Goal: Information Seeking & Learning: Check status

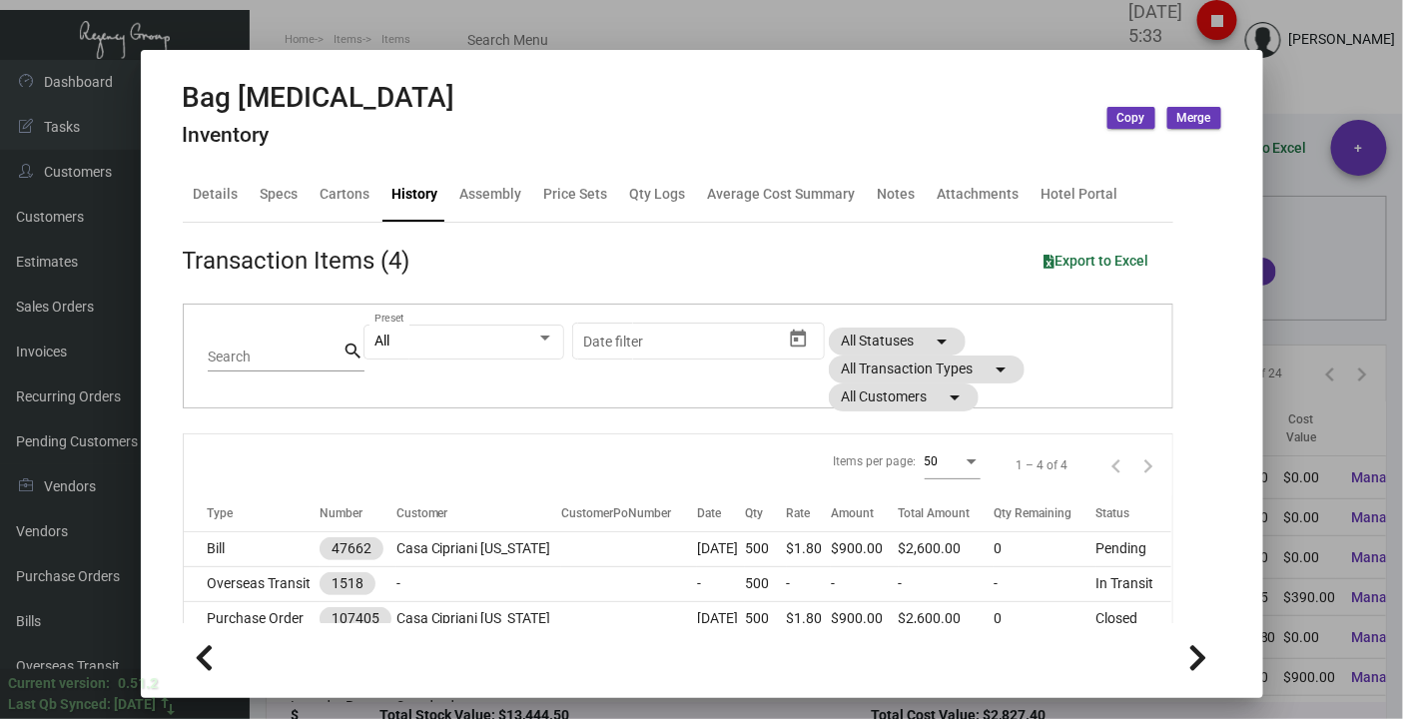
scroll to position [94, 0]
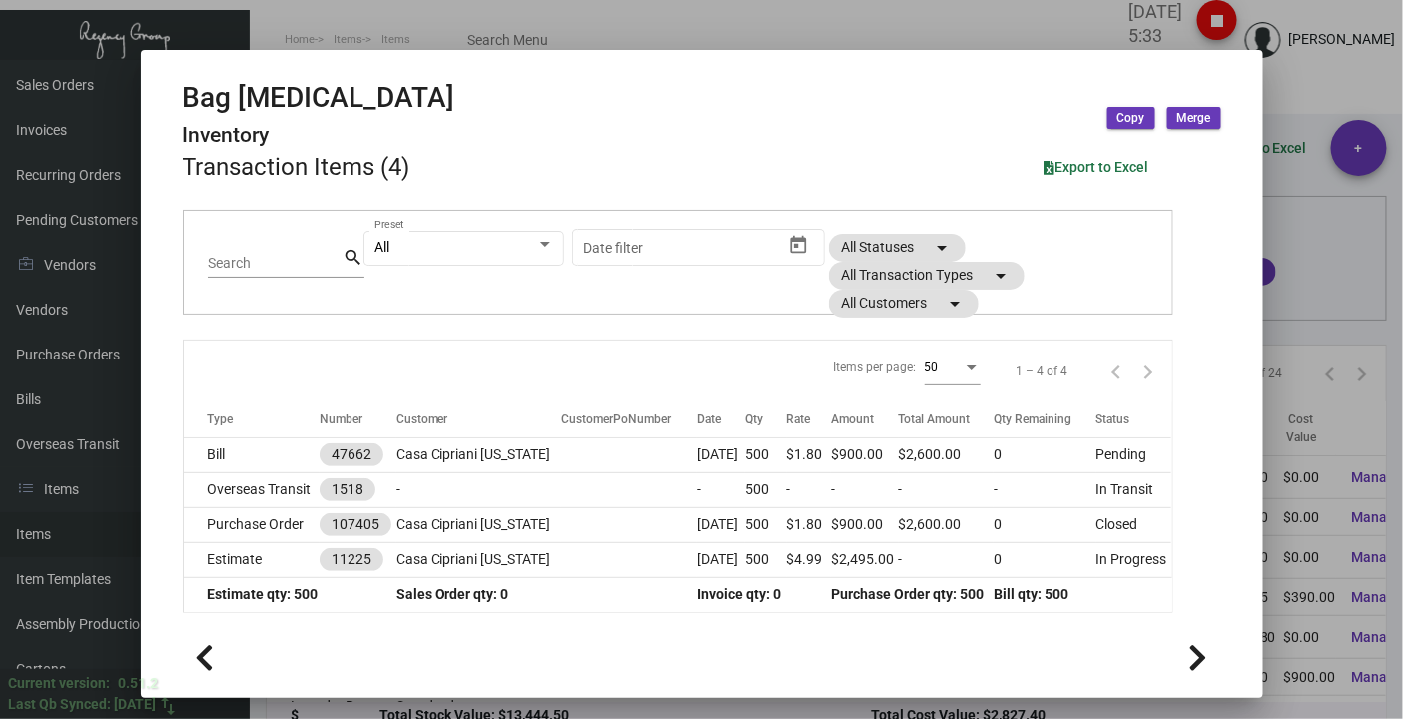
click at [260, 40] on div at bounding box center [701, 359] width 1403 height 719
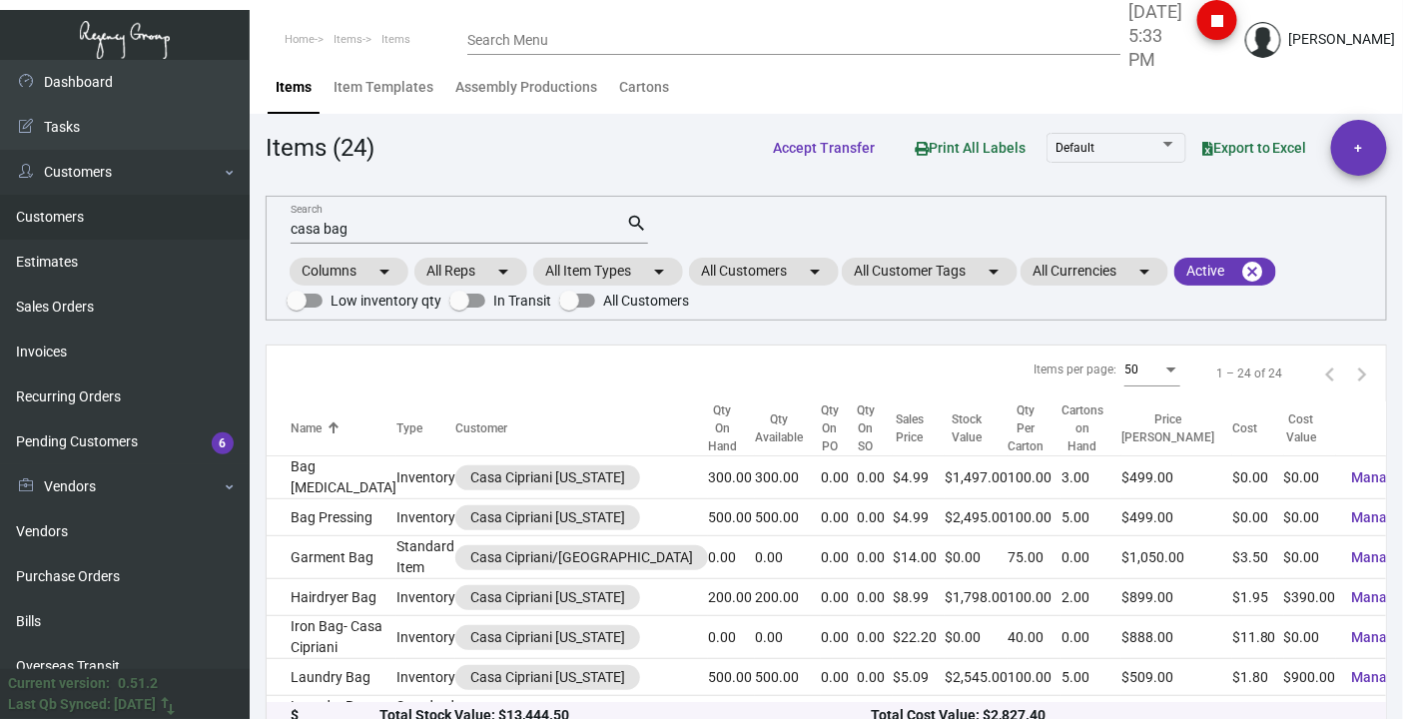
click at [62, 223] on link "Customers" at bounding box center [125, 217] width 250 height 45
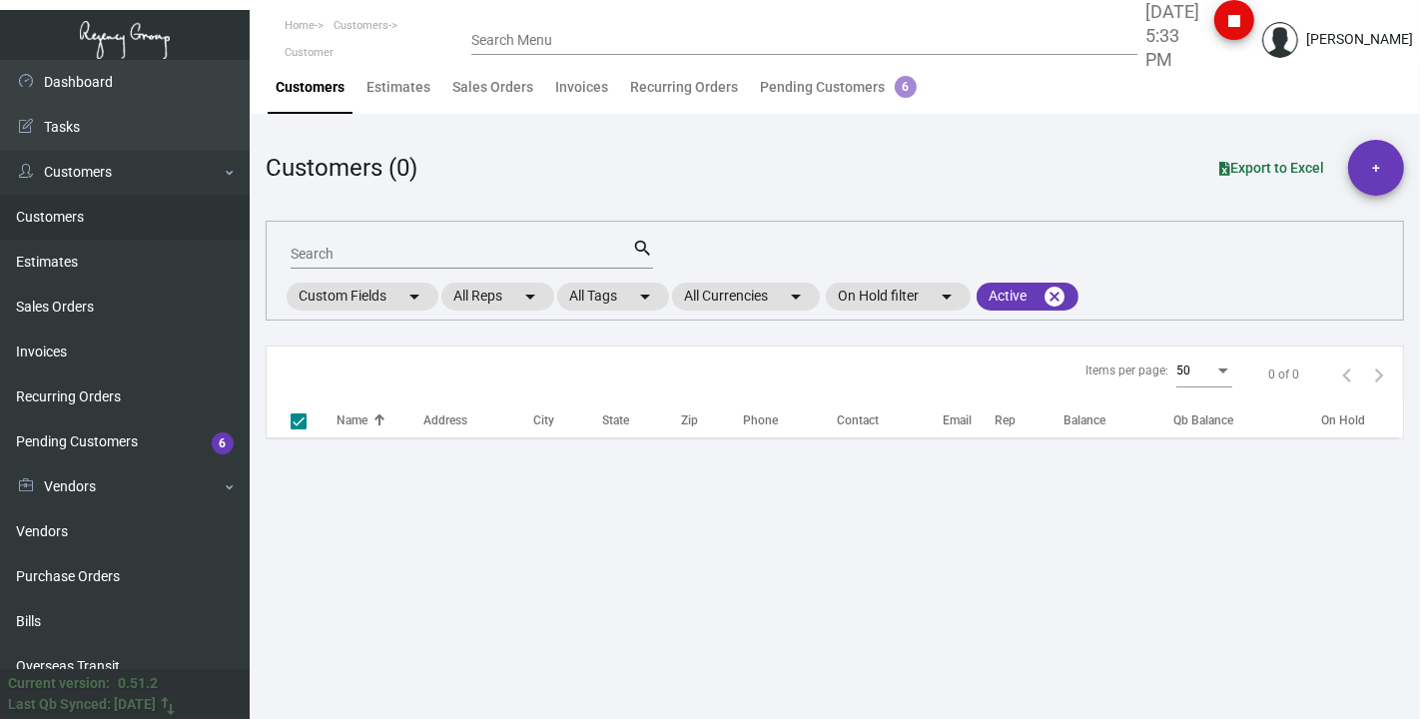
checkbox input "false"
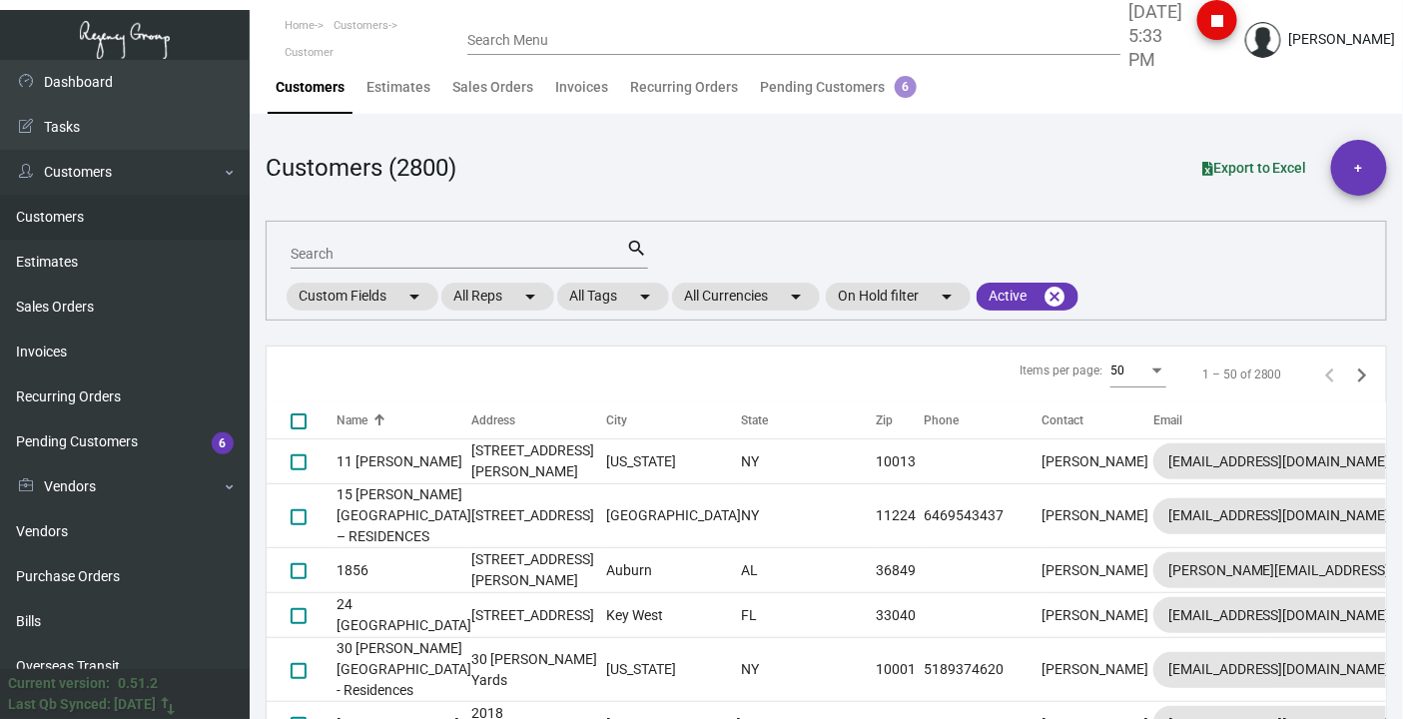
click at [351, 242] on div "Search" at bounding box center [459, 253] width 337 height 31
type input "hyatt"
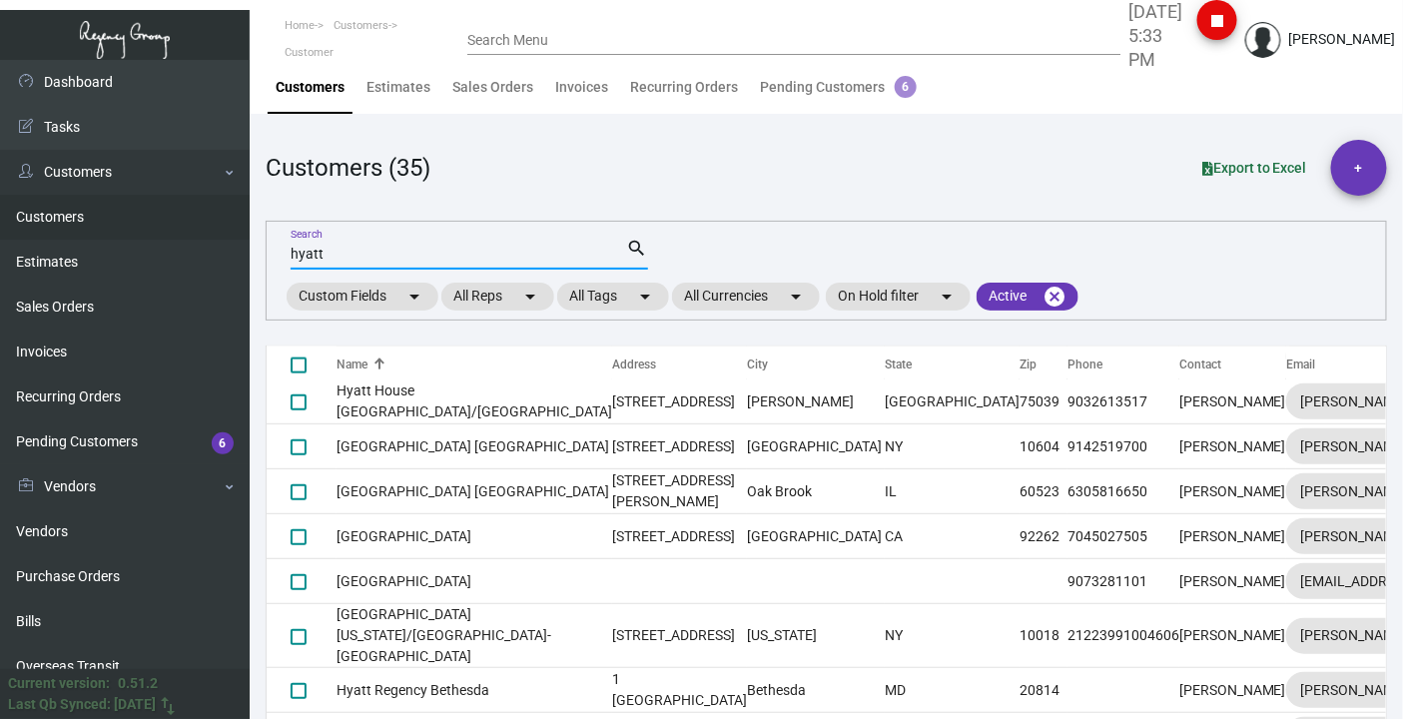
scroll to position [1109, 0]
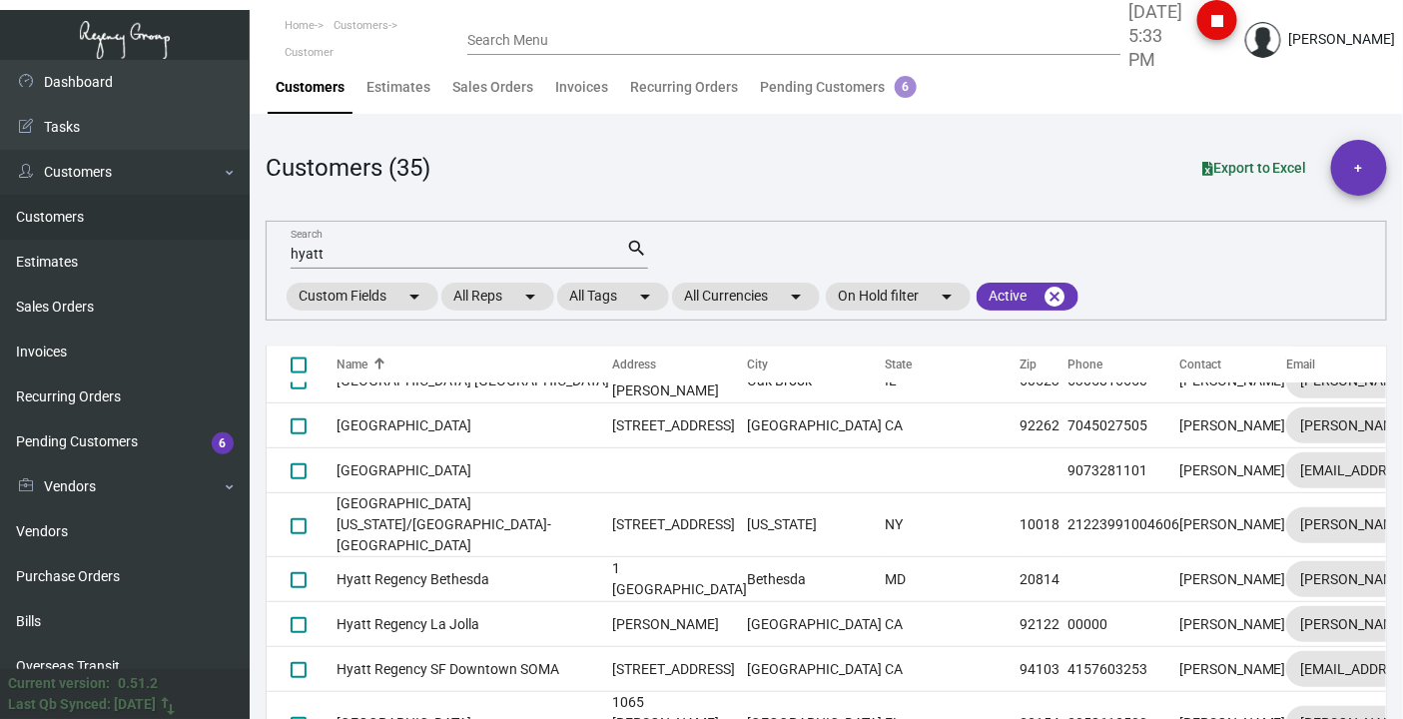
click at [349, 179] on td "Hyatt Corporate" at bounding box center [475, 156] width 276 height 45
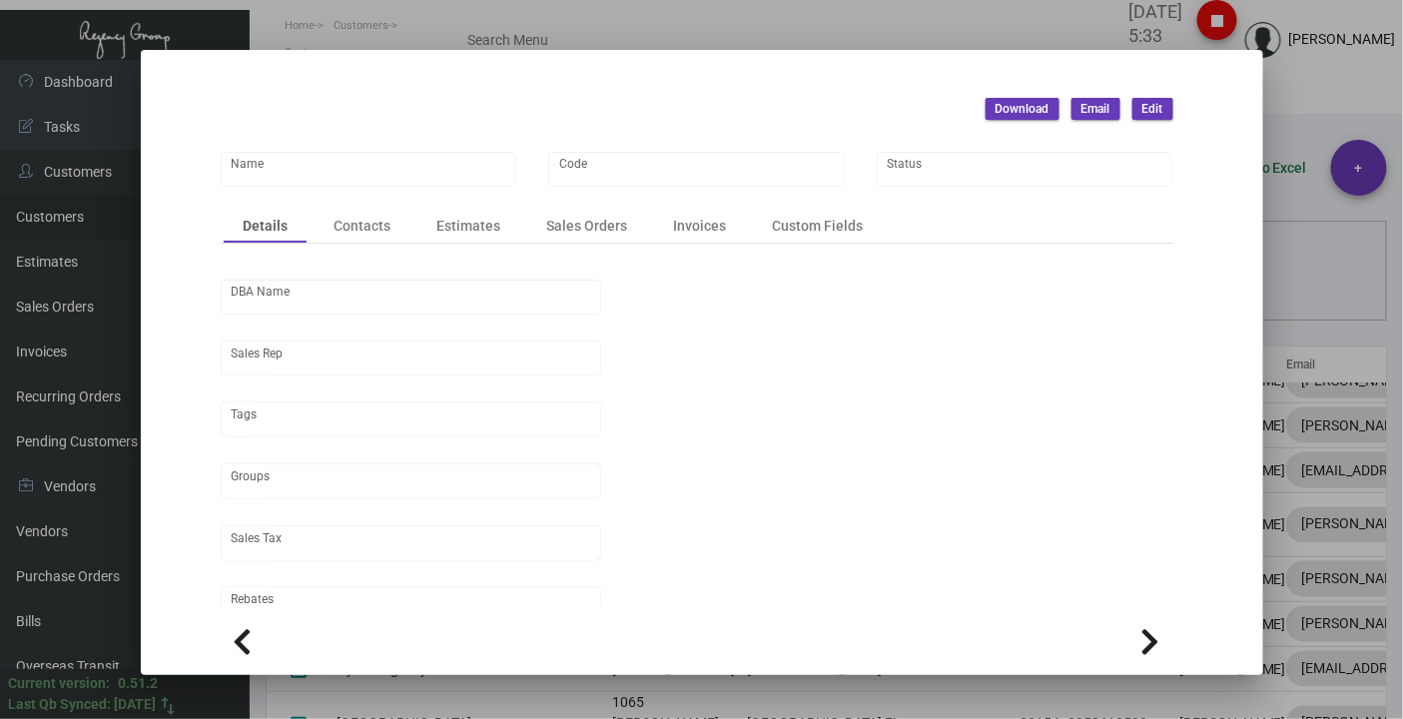
type input "Hyatt Corporate"
type input "HYCOR"
type input "[PERSON_NAME]"
type input "[GEOGRAPHIC_DATA]"
type input "Net 30"
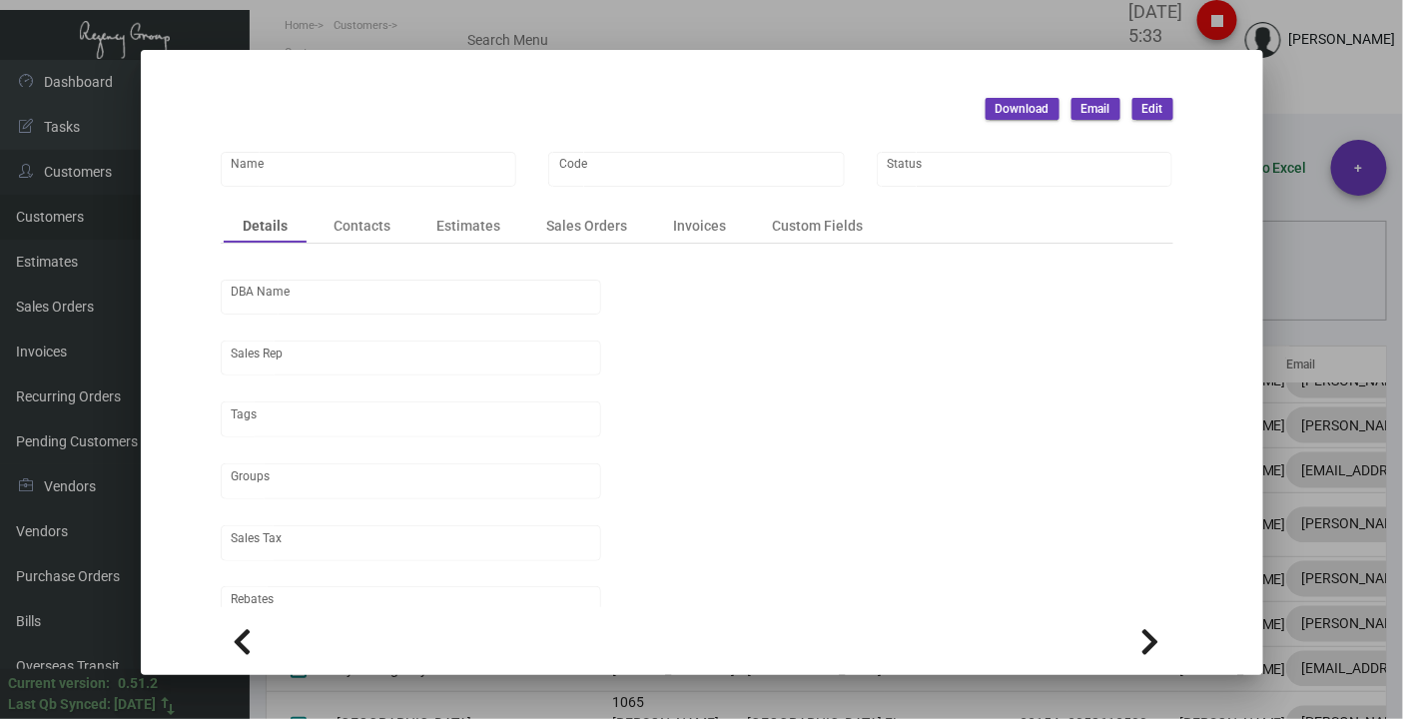
type input "United States Dollar $"
type input "$ 0.00"
checkbox input "true"
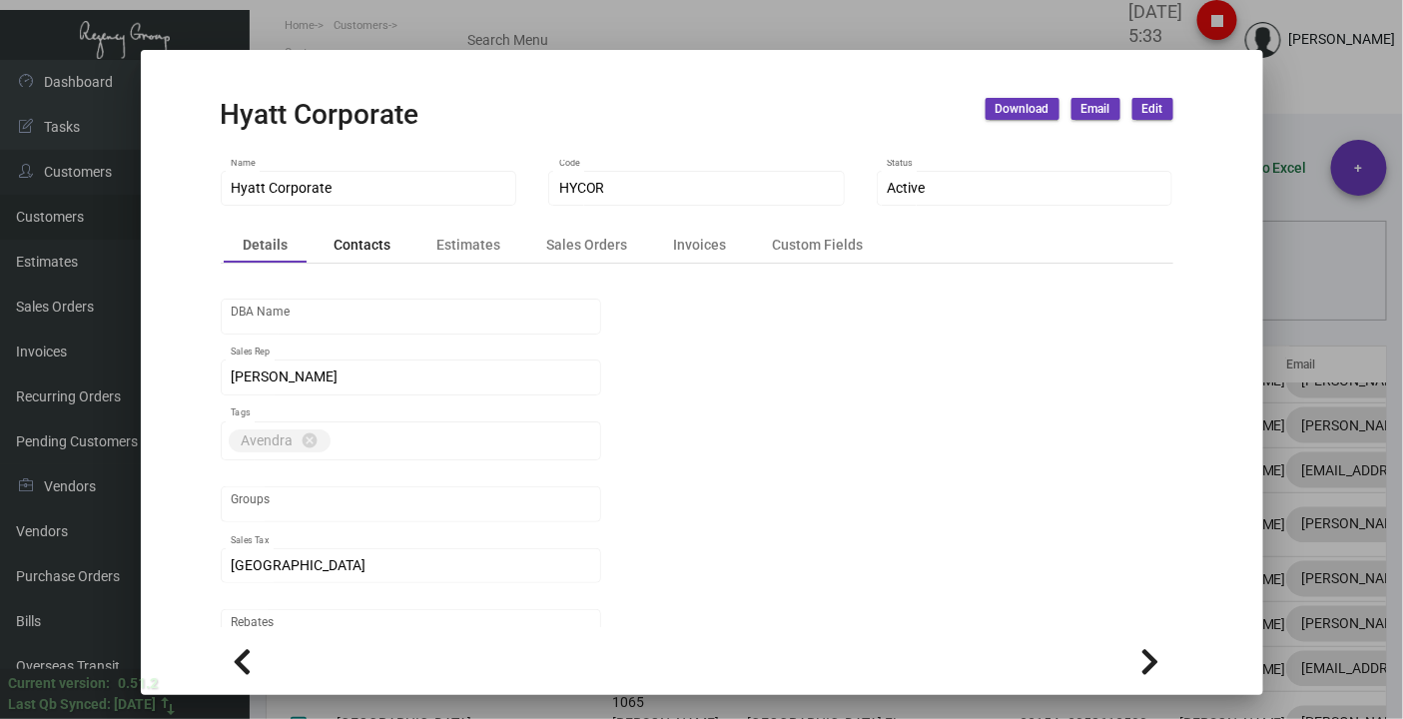
click at [373, 248] on div "Contacts" at bounding box center [363, 245] width 57 height 21
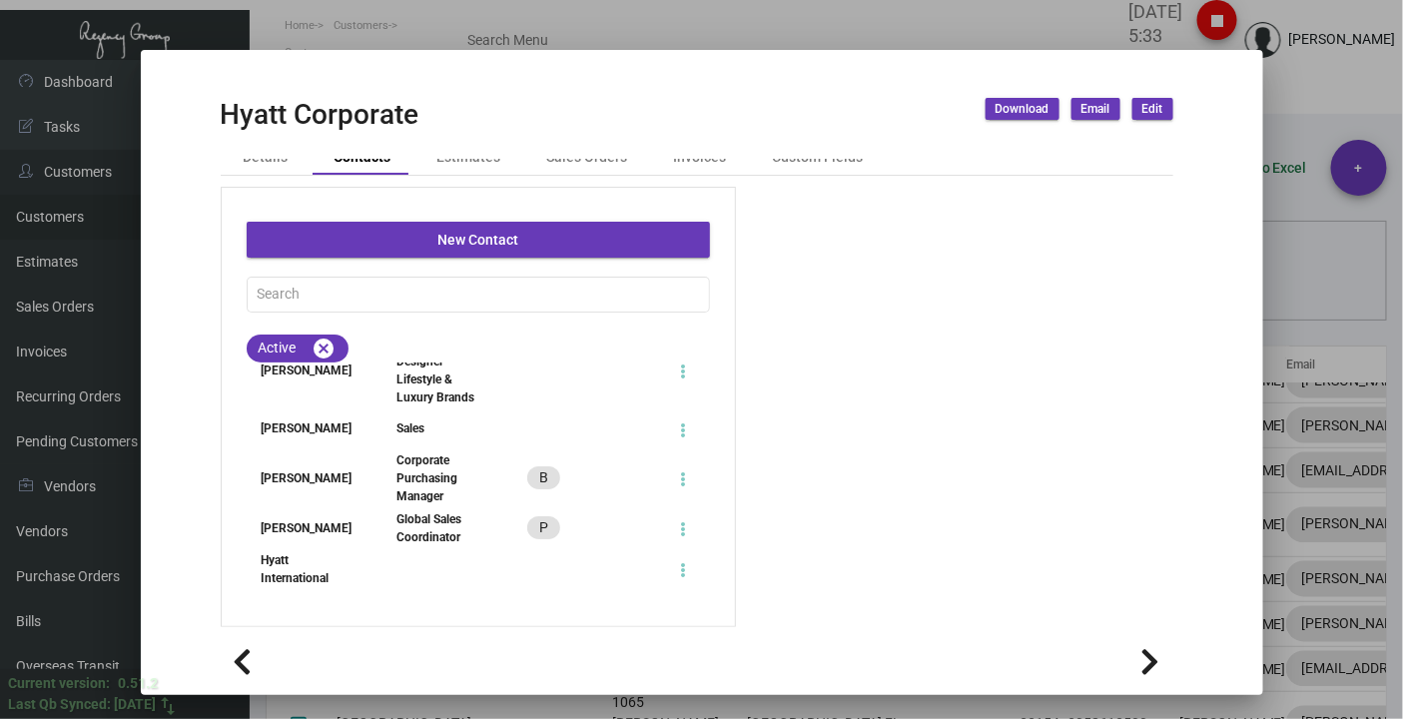
scroll to position [0, 0]
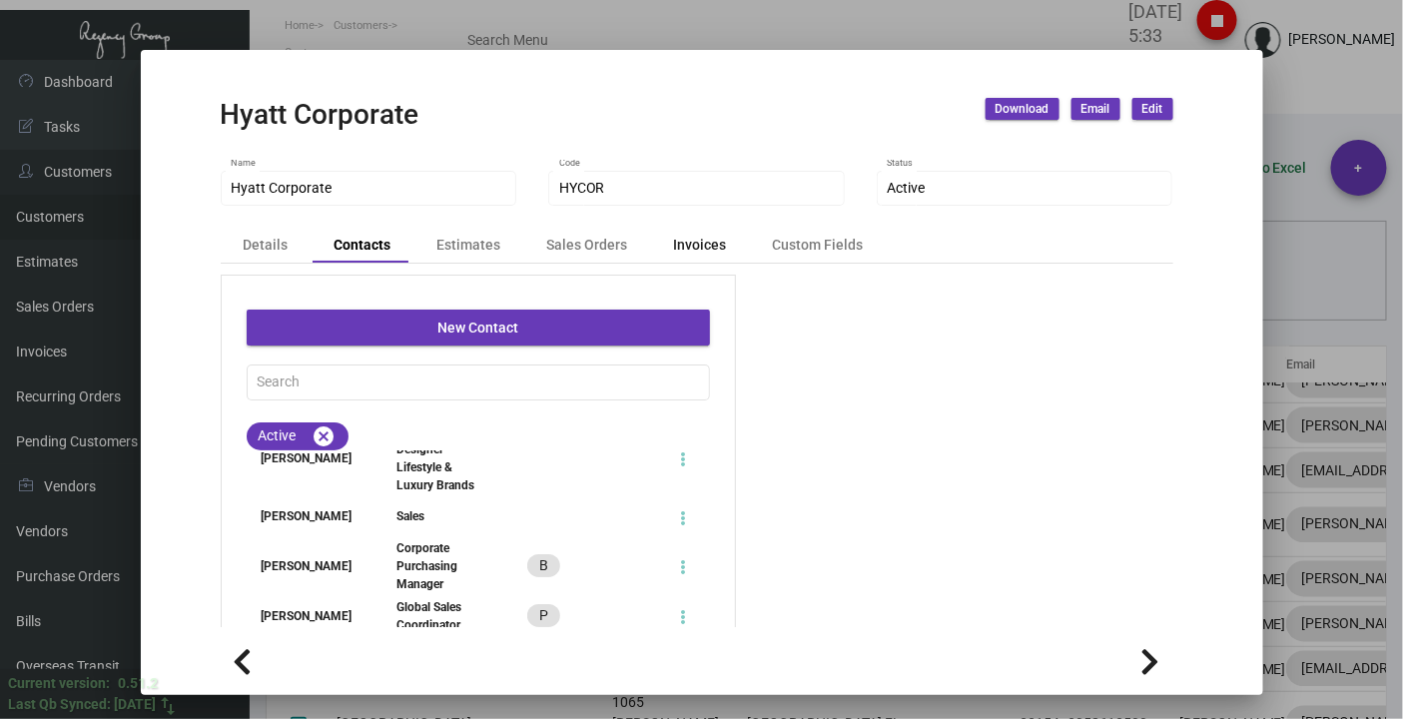
click at [695, 242] on div "Invoices" at bounding box center [700, 245] width 53 height 21
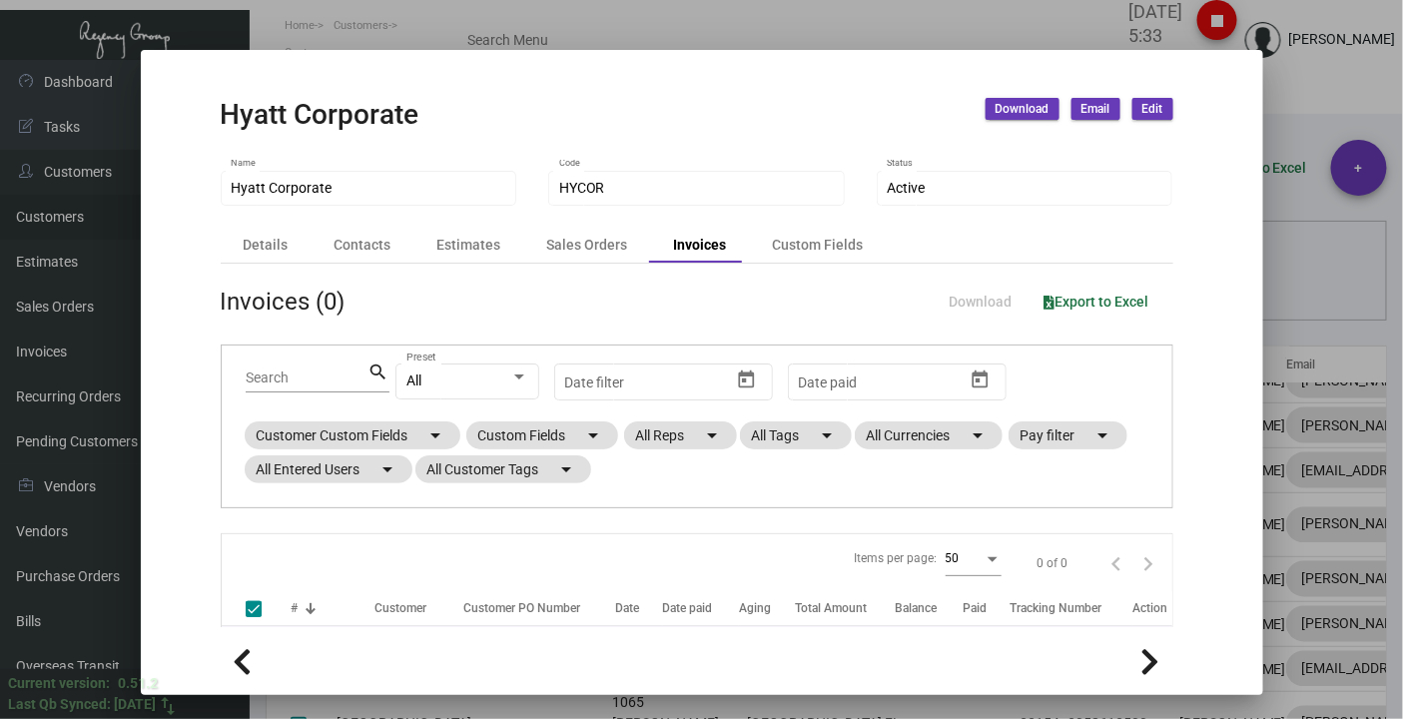
checkbox input "false"
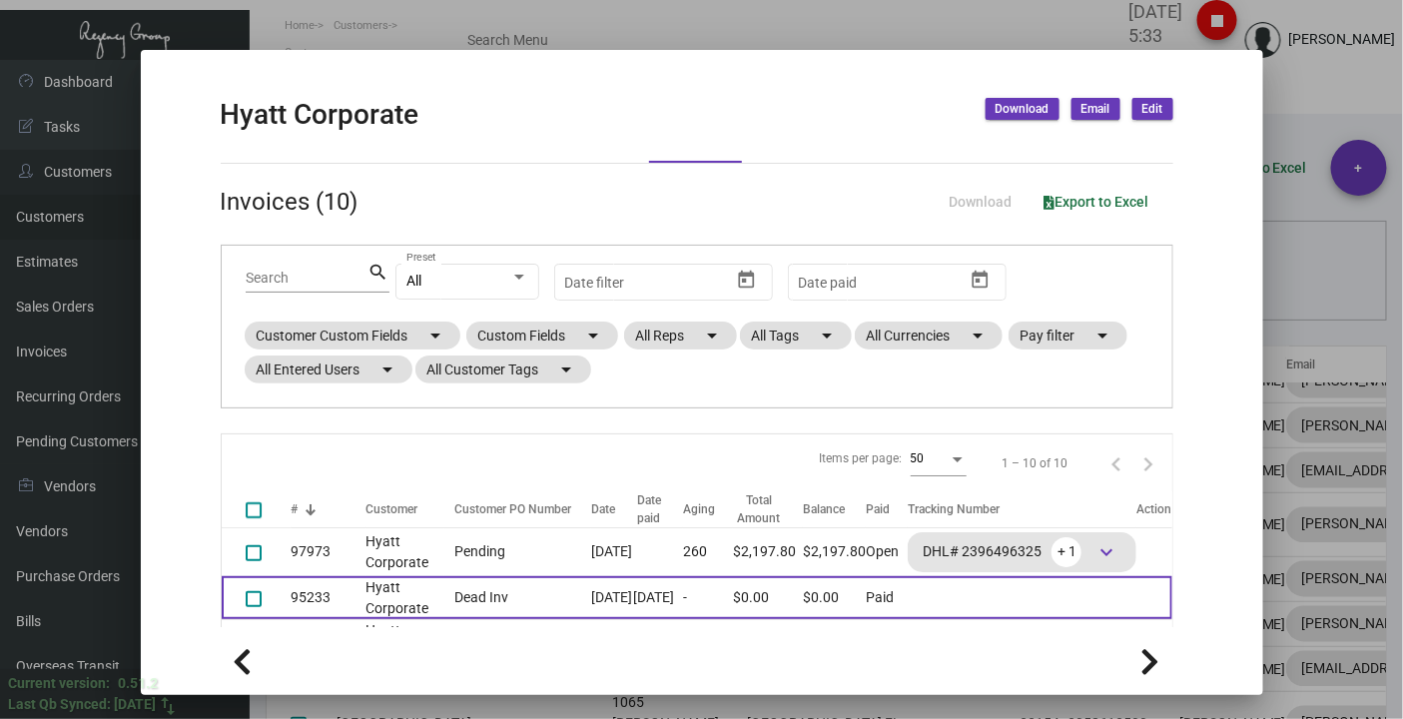
scroll to position [111, 0]
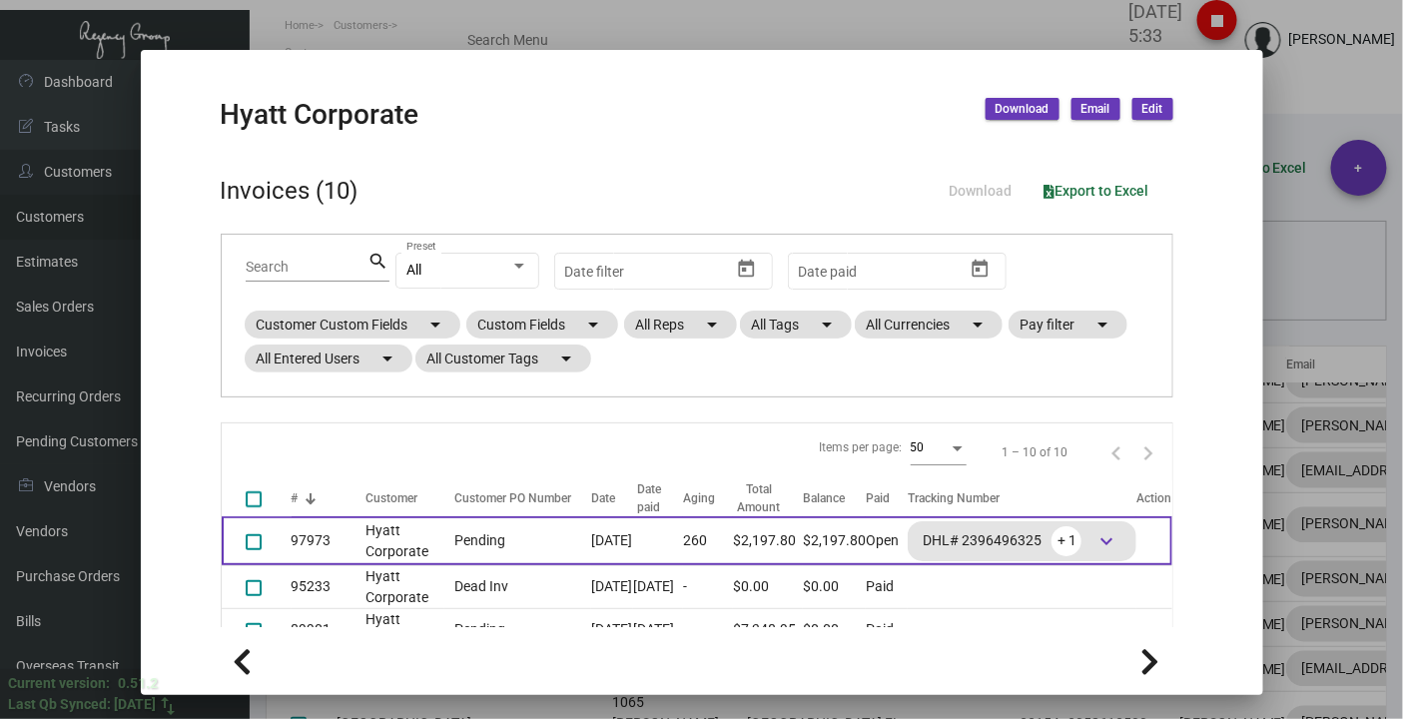
click at [337, 554] on td "97973" at bounding box center [329, 540] width 75 height 49
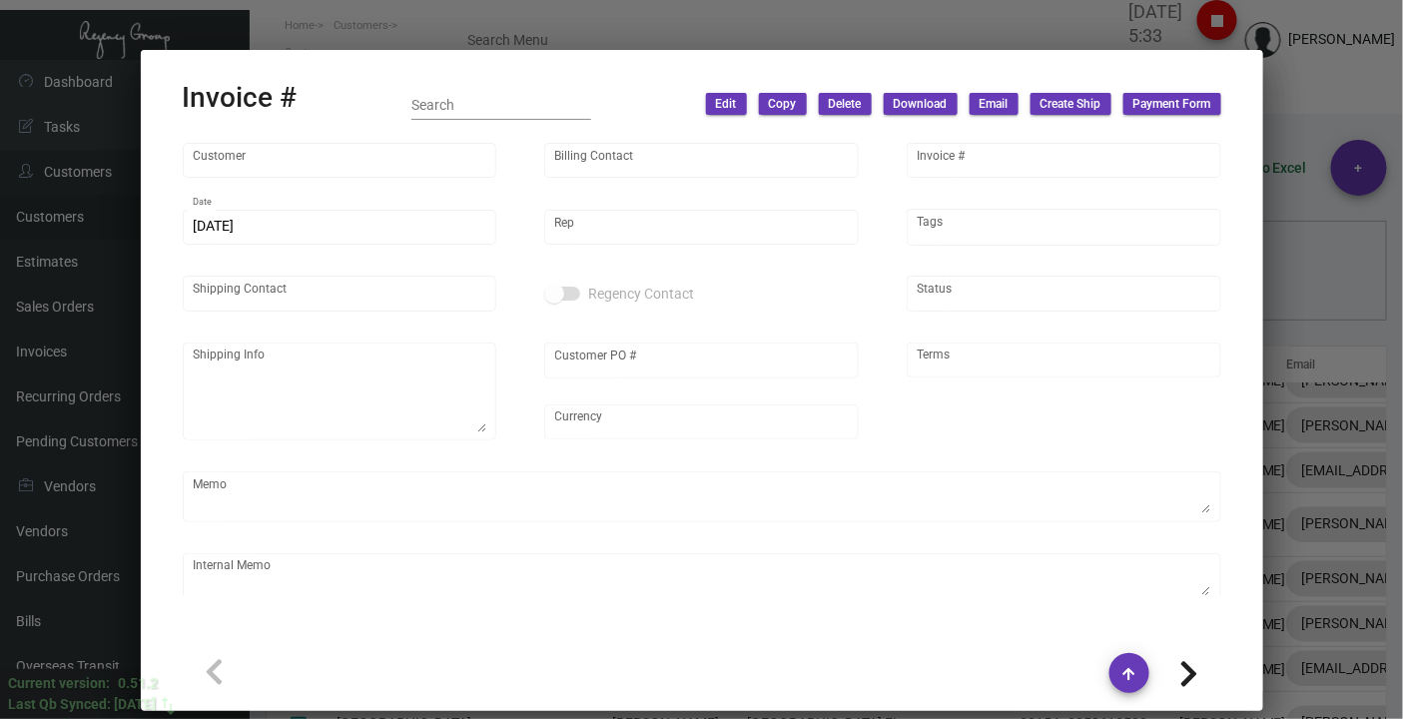
type input "Hyatt Corporate"
type input "Hyatt International"
type input "97973"
type input "[DATE]"
type input "[PERSON_NAME]"
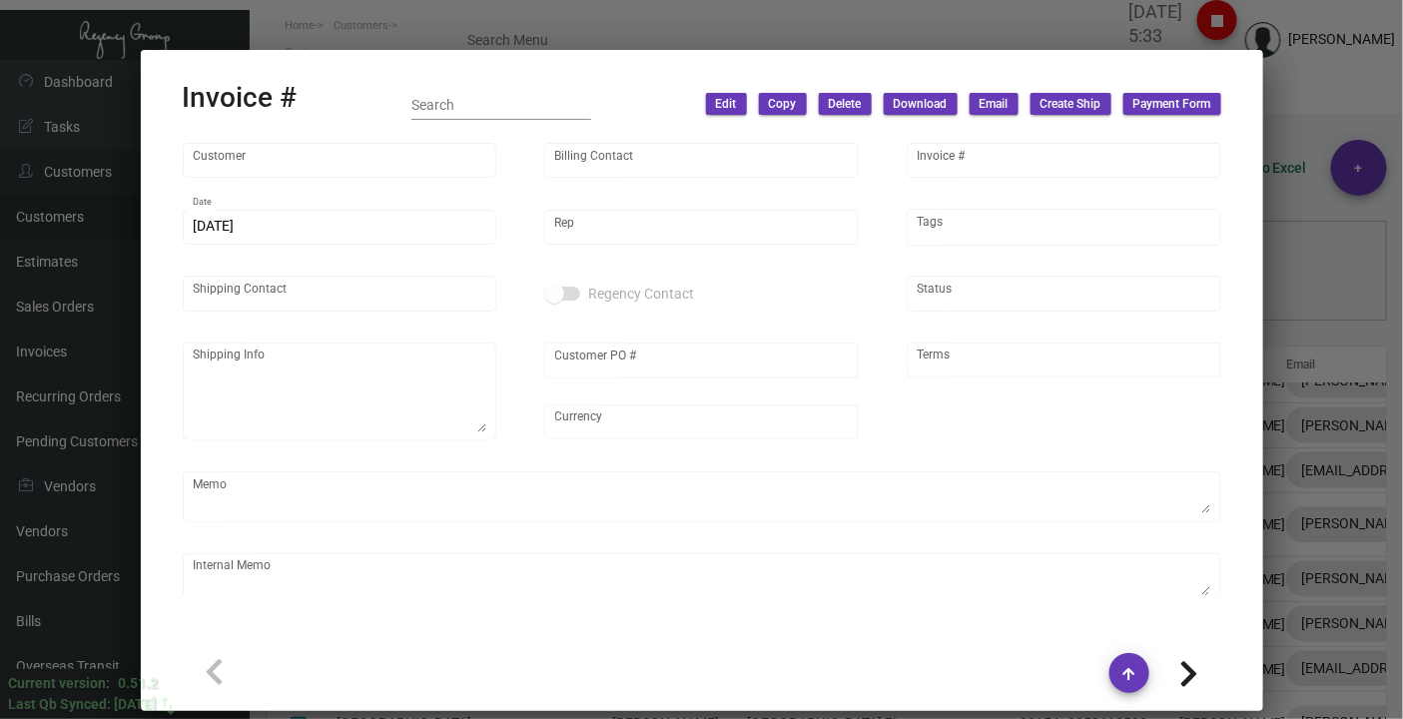
type input "[PERSON_NAME]"
type textarea "Hyatt Corporate - [PERSON_NAME] [STREET_ADDRESS]"
type input "Pending"
type input "United States Dollar $"
type input "Net 30"
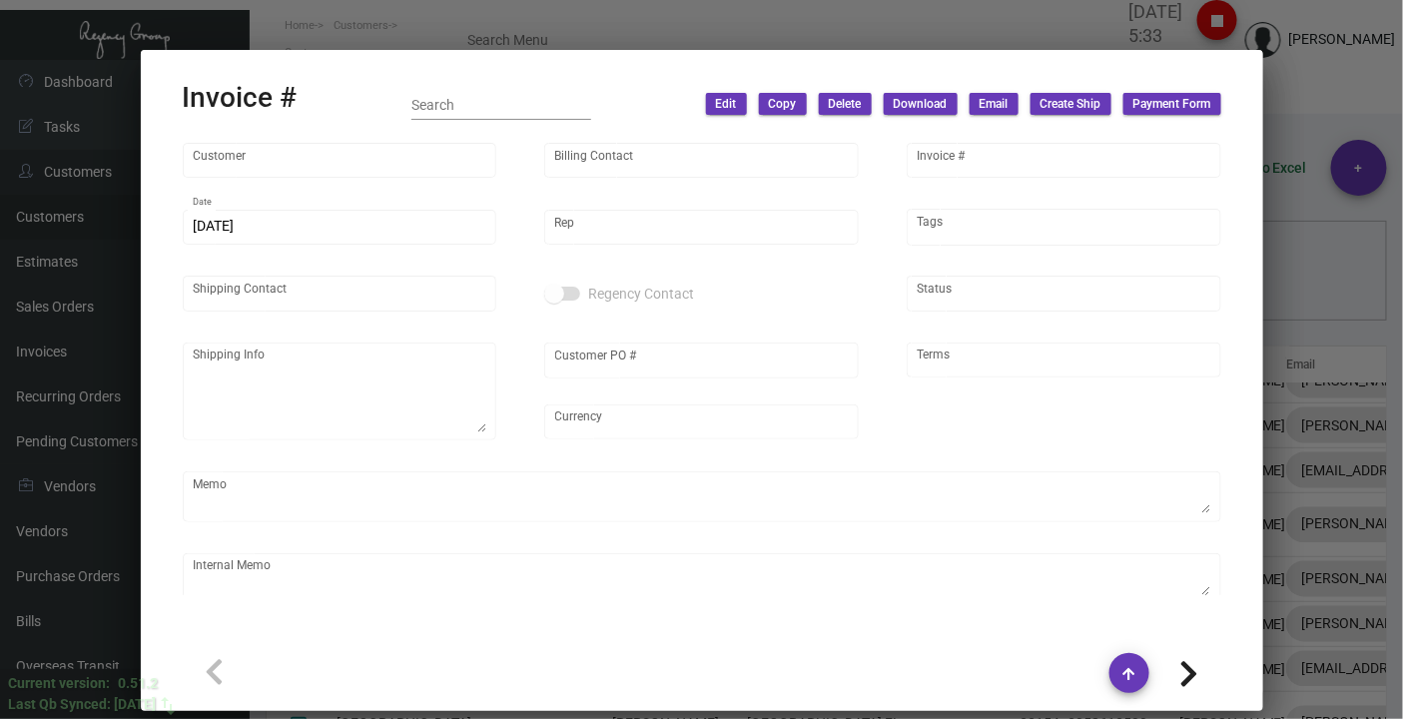
type textarea "IHD by 11/15"
type input "$ 787.00"
type input "[DATE]"
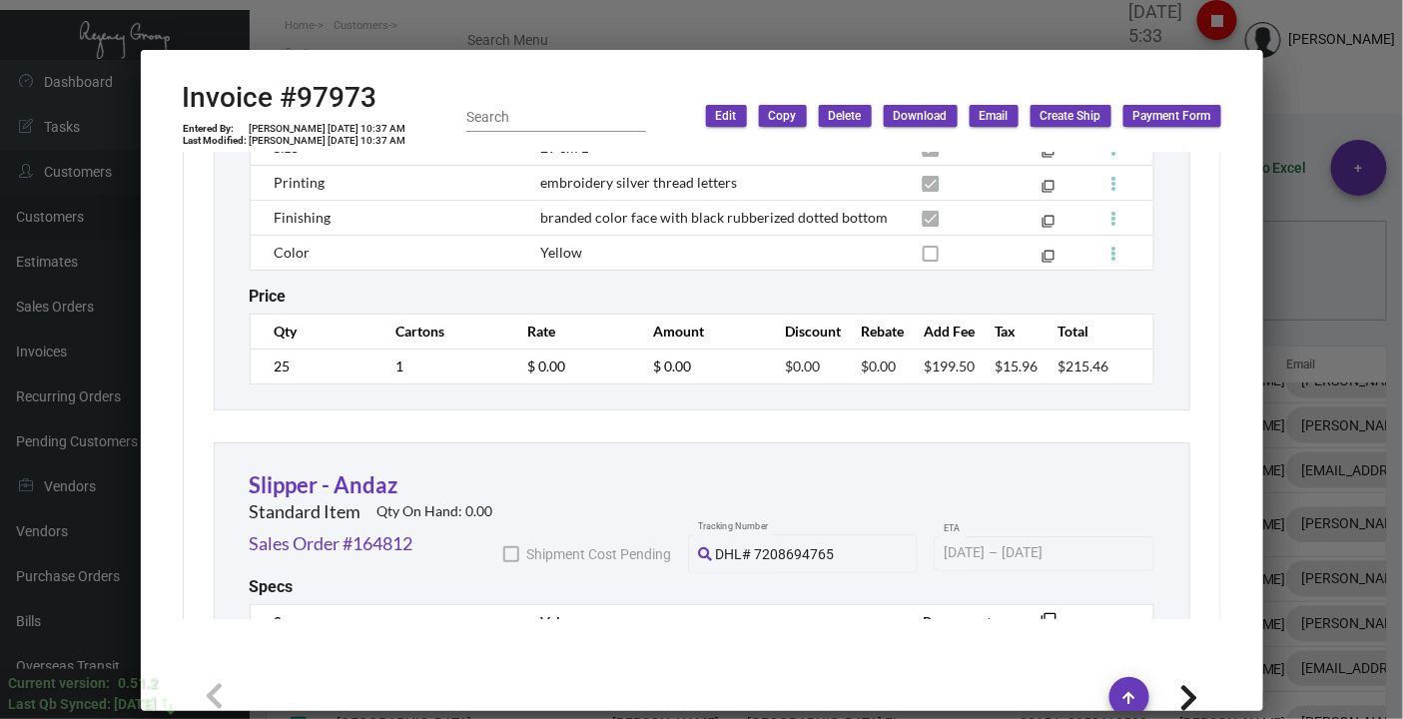
scroll to position [1912, 0]
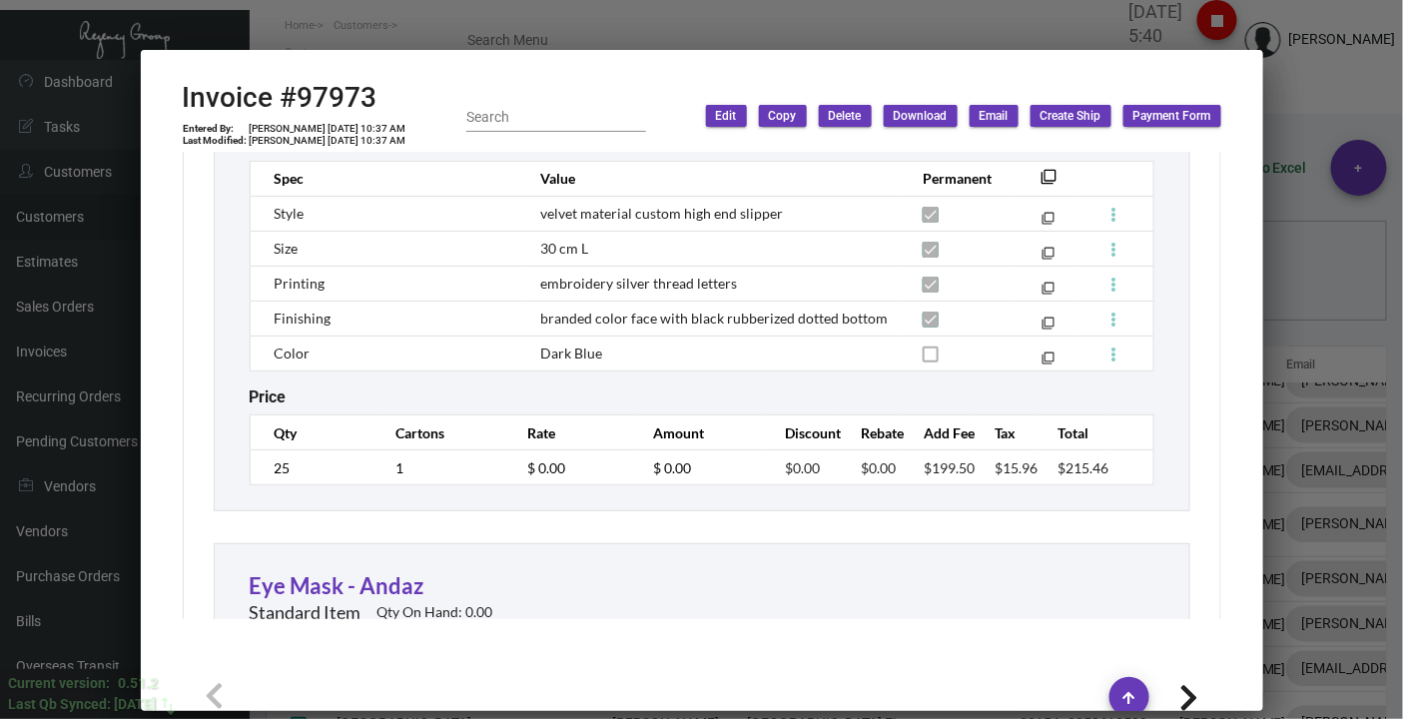
click at [1328, 81] on div at bounding box center [701, 359] width 1403 height 719
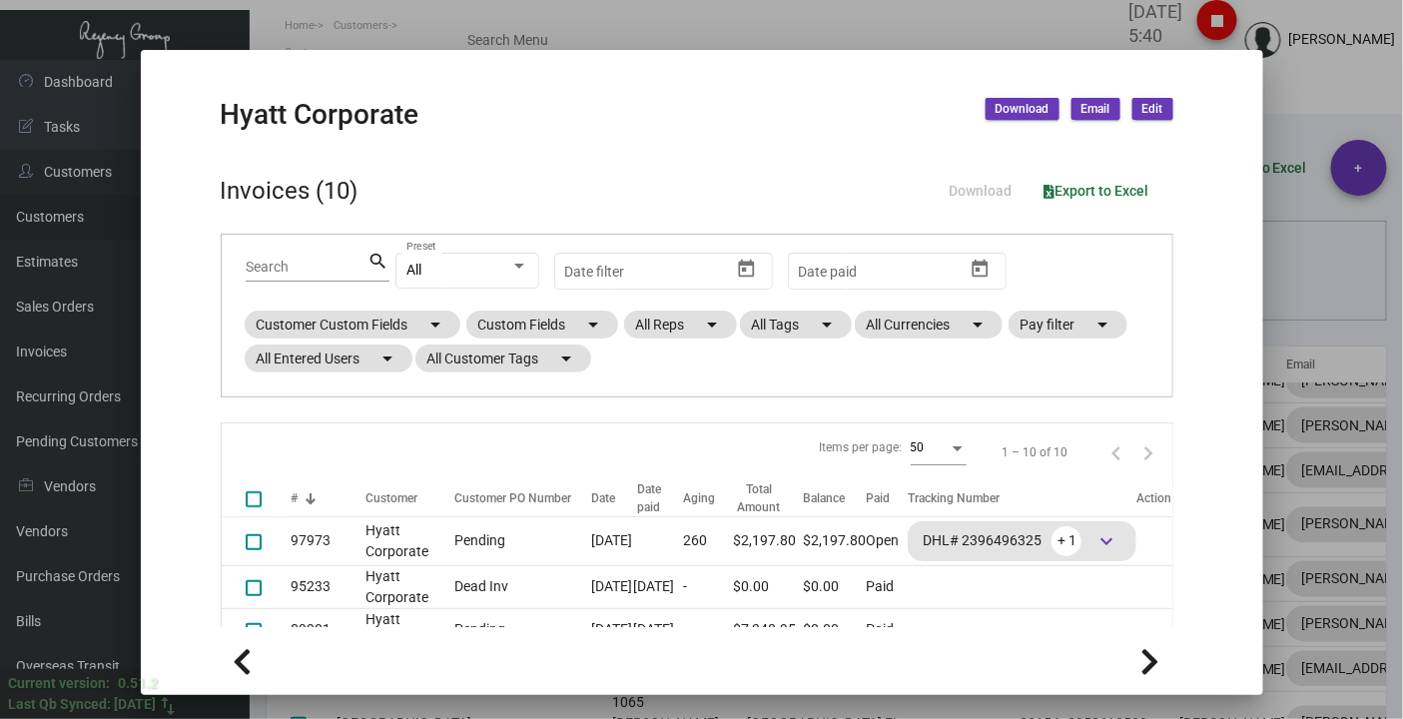
click at [1316, 82] on div at bounding box center [701, 359] width 1403 height 719
